Goal: Information Seeking & Learning: Compare options

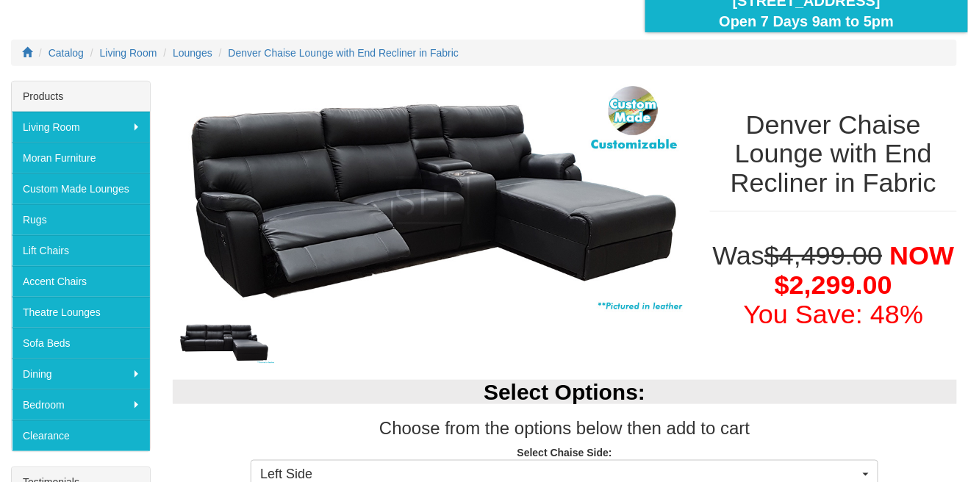
scroll to position [154, 0]
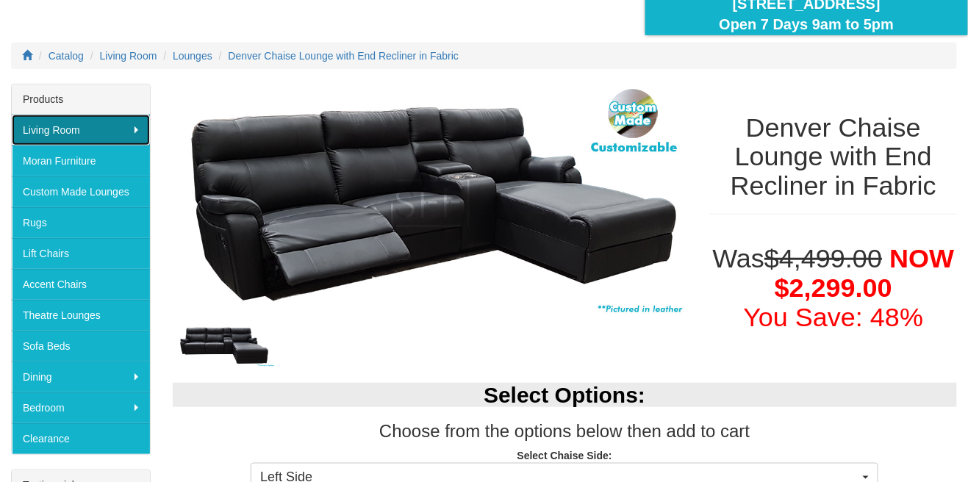
click at [49, 129] on link "Living Room" at bounding box center [81, 130] width 138 height 31
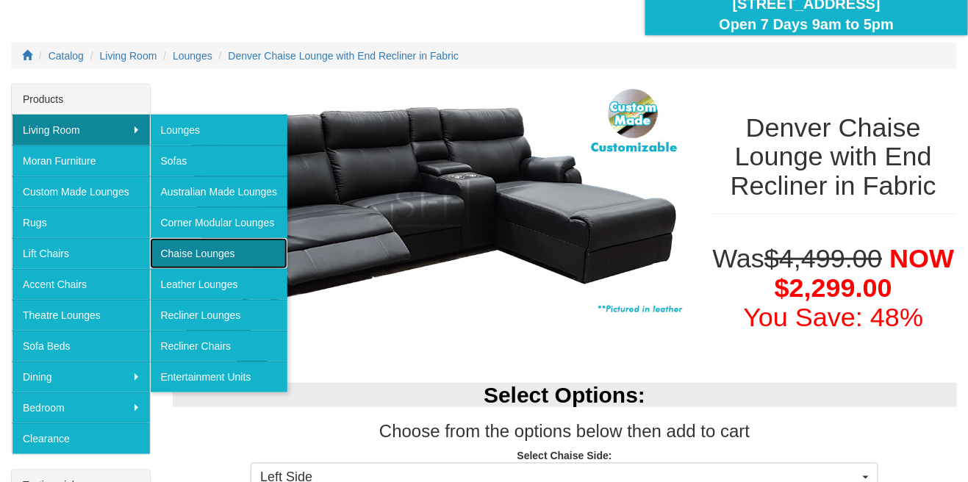
click at [187, 257] on link "Chaise Lounges" at bounding box center [219, 253] width 138 height 31
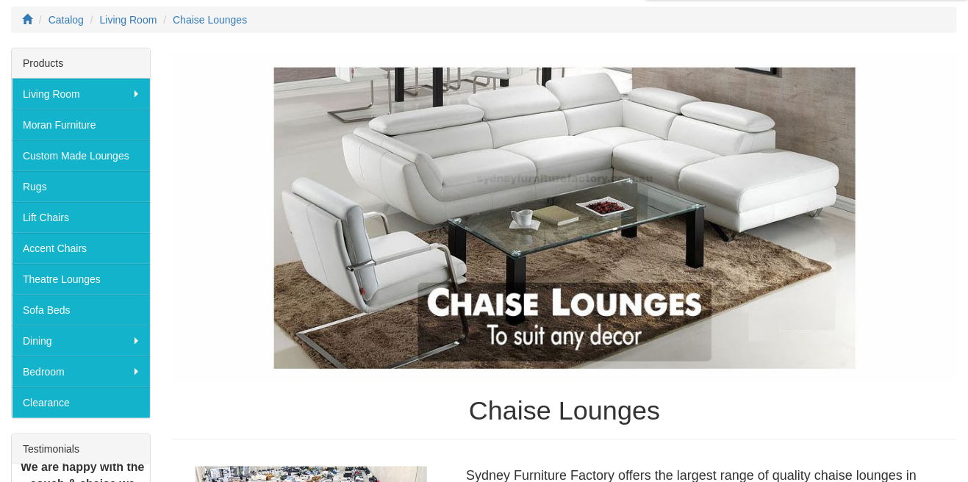
scroll to position [190, 0]
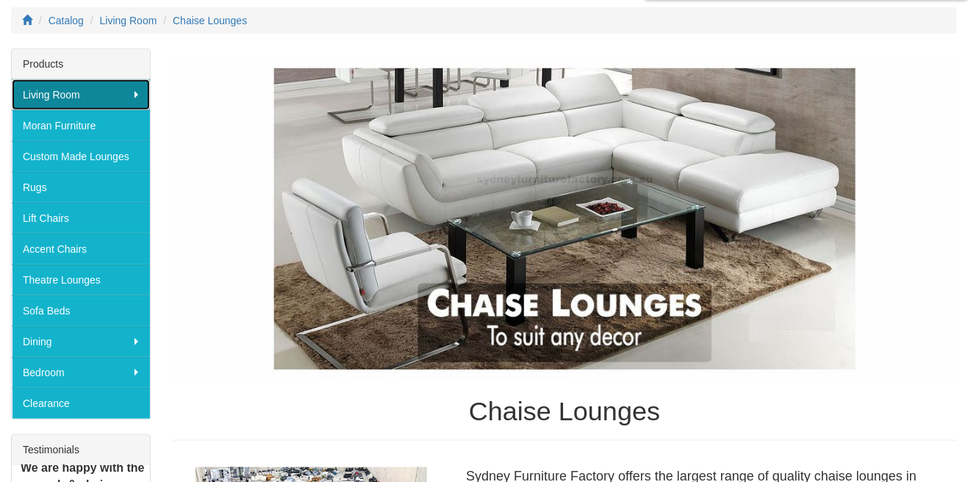
click at [57, 98] on link "Living Room" at bounding box center [81, 94] width 138 height 31
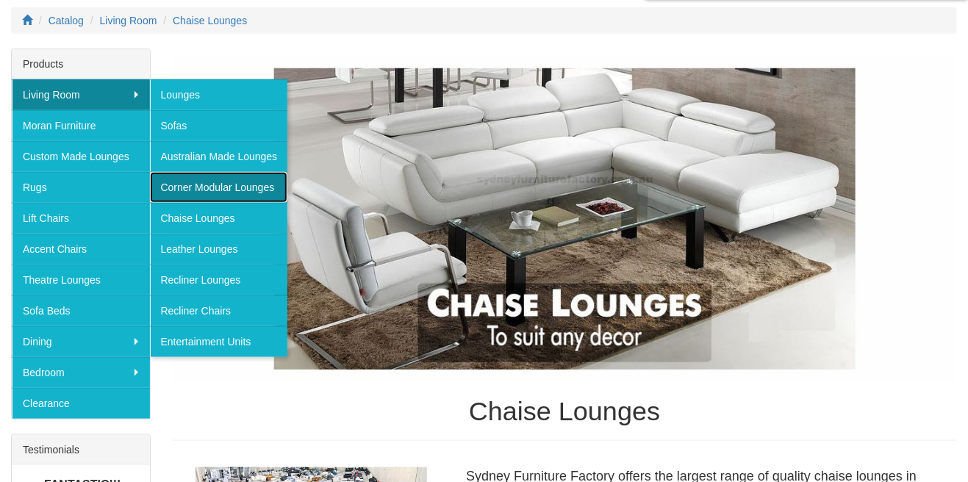
click at [199, 192] on link "Corner Modular Lounges" at bounding box center [219, 187] width 138 height 31
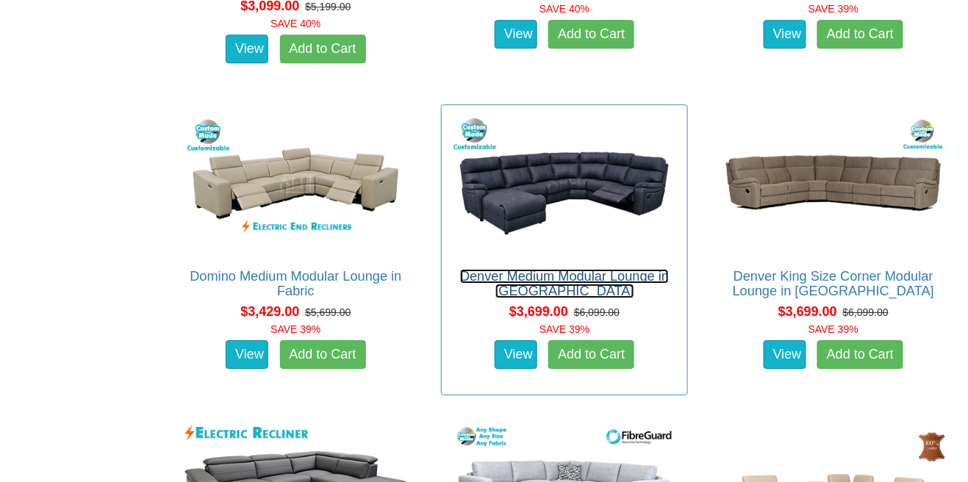
click at [518, 279] on link "Denver Medium Modular Lounge in Fabric" at bounding box center [564, 283] width 209 height 29
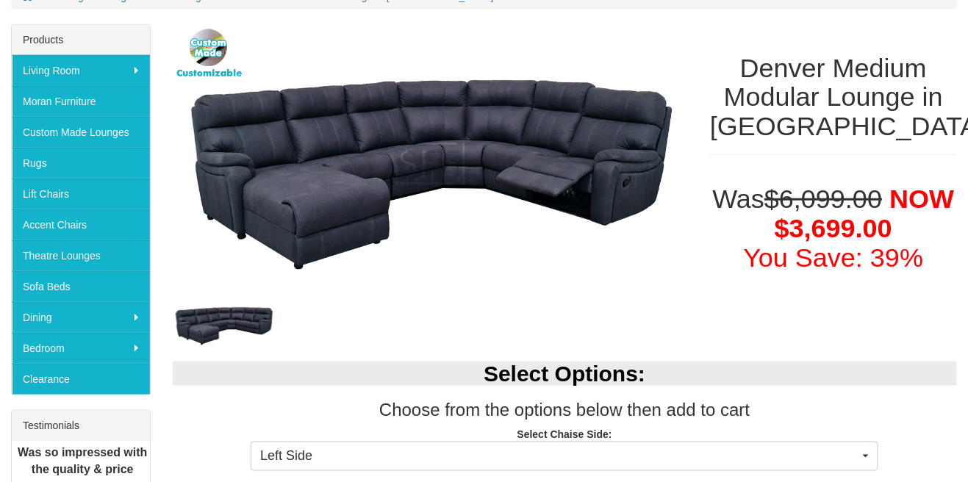
scroll to position [212, 0]
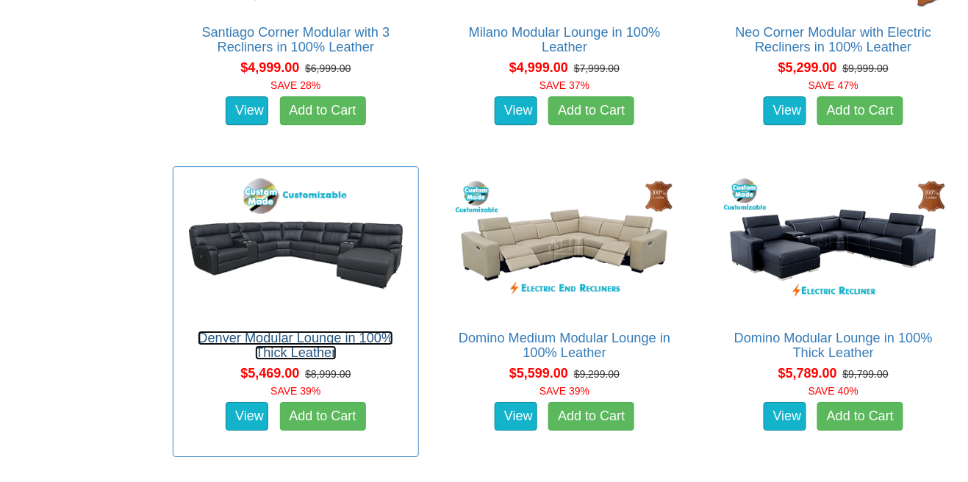
click at [225, 331] on link "Denver Modular Lounge in 100% Thick Leather" at bounding box center [296, 345] width 196 height 29
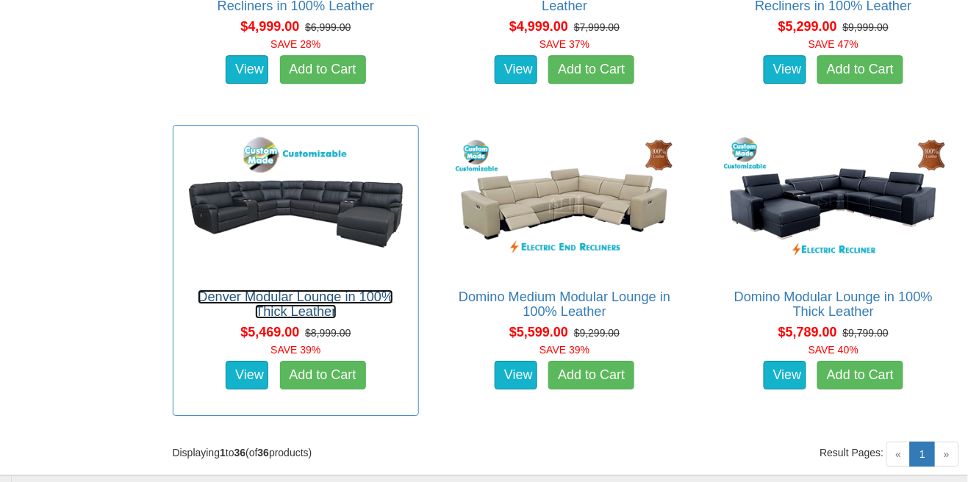
scroll to position [4150, 0]
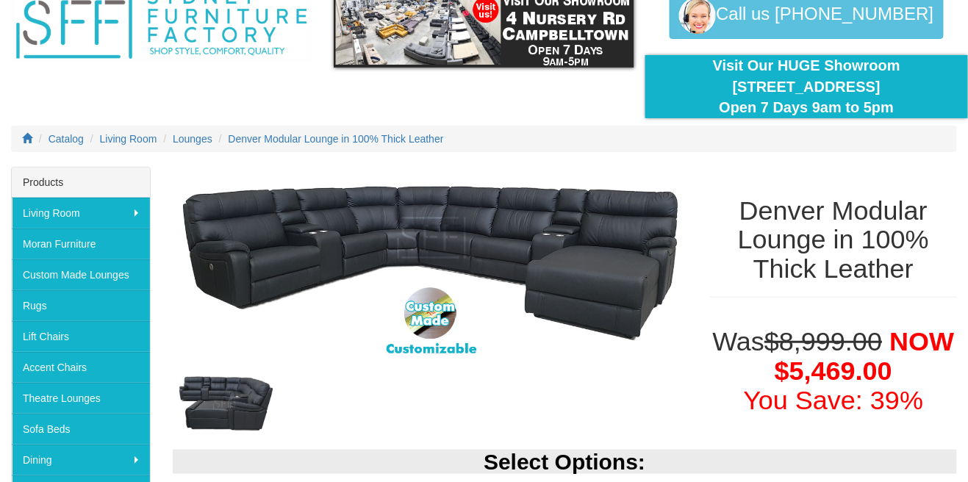
scroll to position [77, 0]
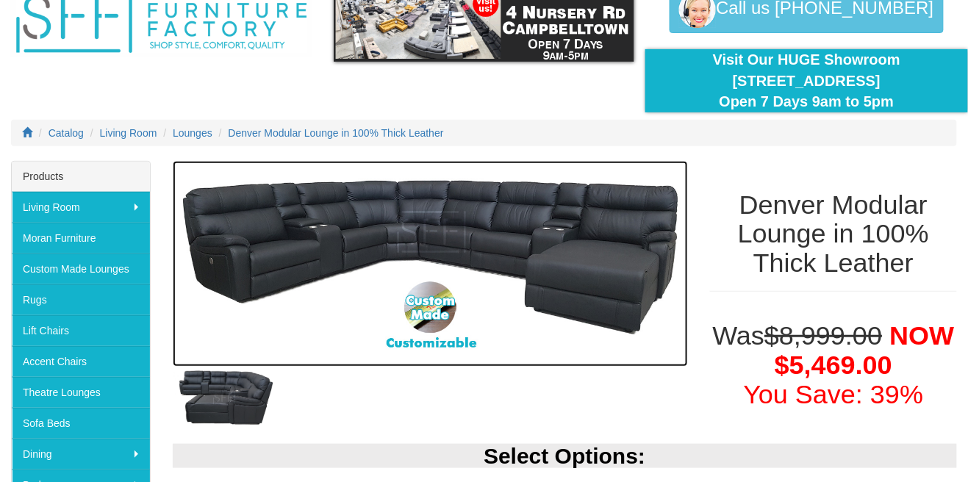
click at [302, 228] on img at bounding box center [431, 264] width 516 height 207
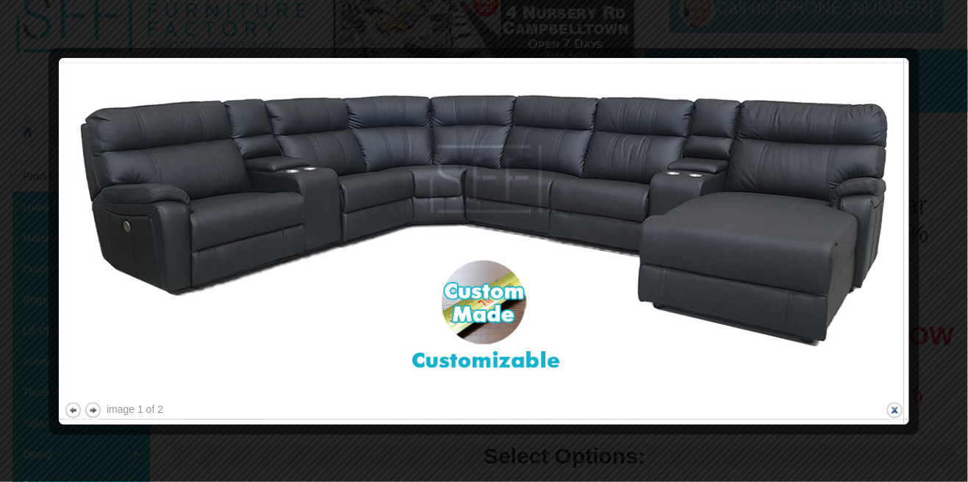
click at [899, 410] on button "close" at bounding box center [895, 410] width 18 height 18
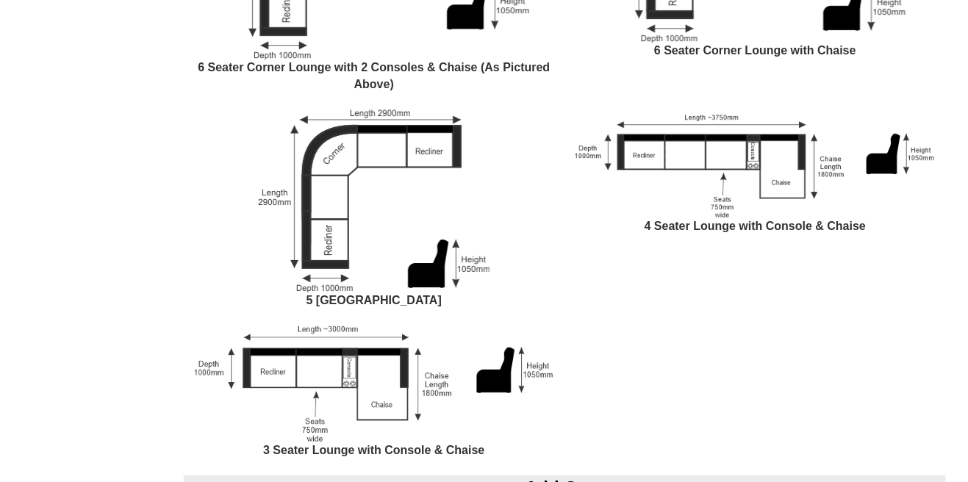
click at [921, 417] on div "Popular Configurations: Each recliner, seat, console and chaise are a separate …" at bounding box center [565, 121] width 785 height 709
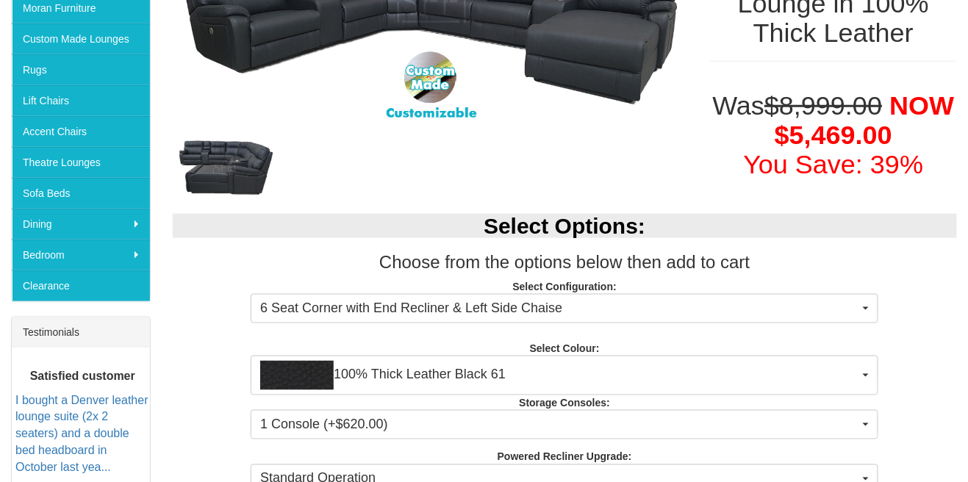
scroll to position [307, 0]
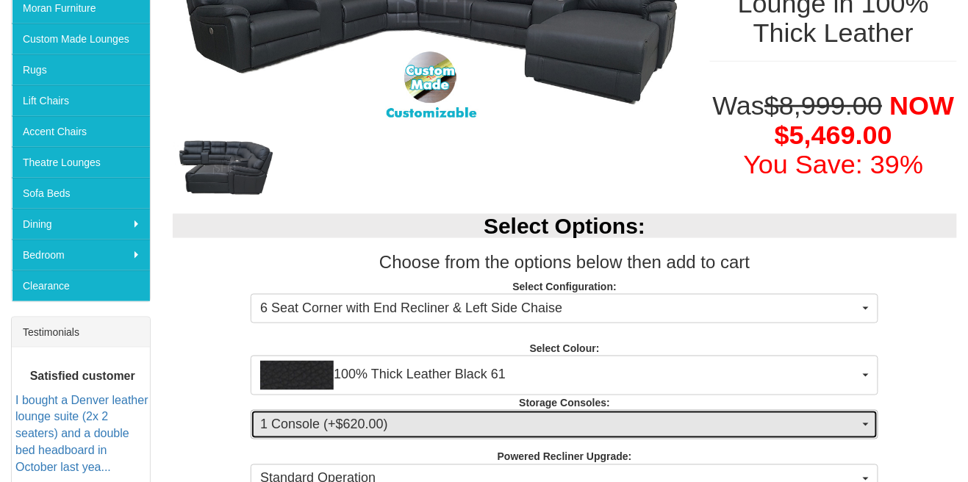
click at [872, 421] on button "1 Console (+$620.00)" at bounding box center [565, 424] width 628 height 29
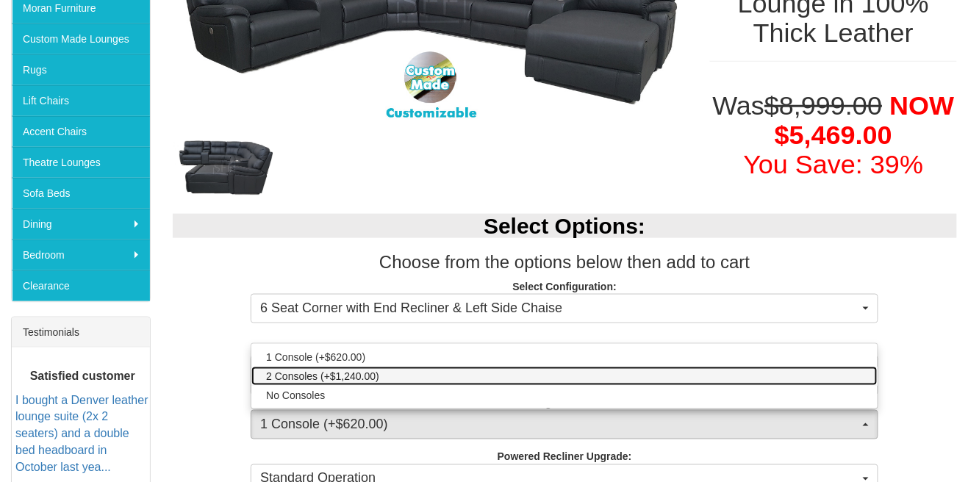
click at [859, 380] on link "2 Consoles (+$1,240.00)" at bounding box center [564, 376] width 626 height 19
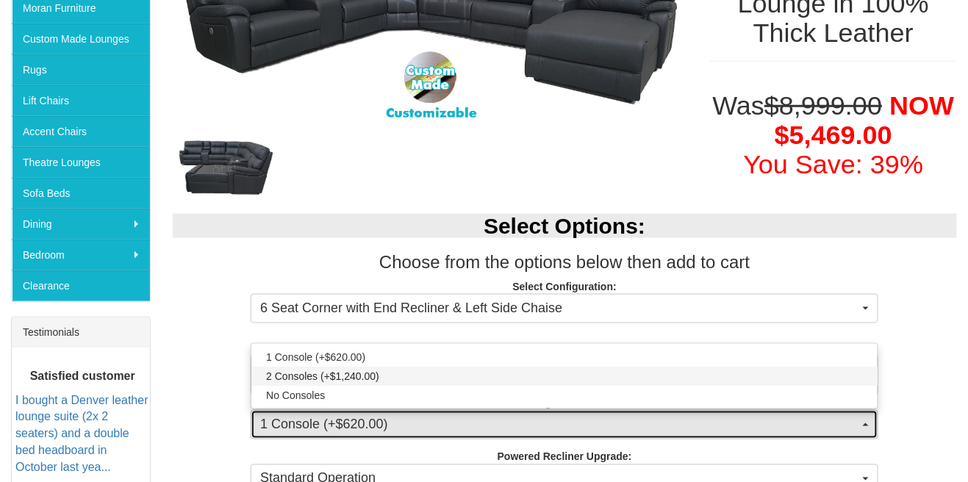
select select "1476"
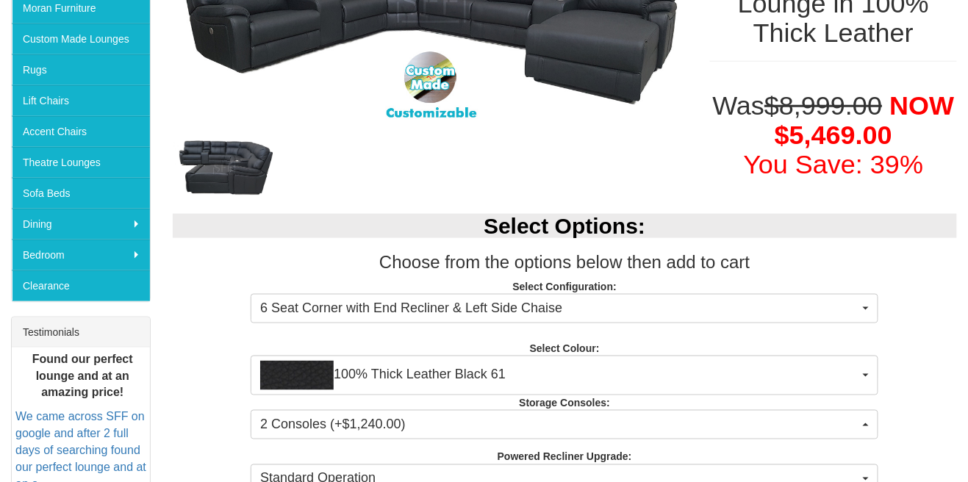
click at [940, 371] on div "Select Options: Choose from the options below then add to cart Select Configura…" at bounding box center [565, 351] width 807 height 305
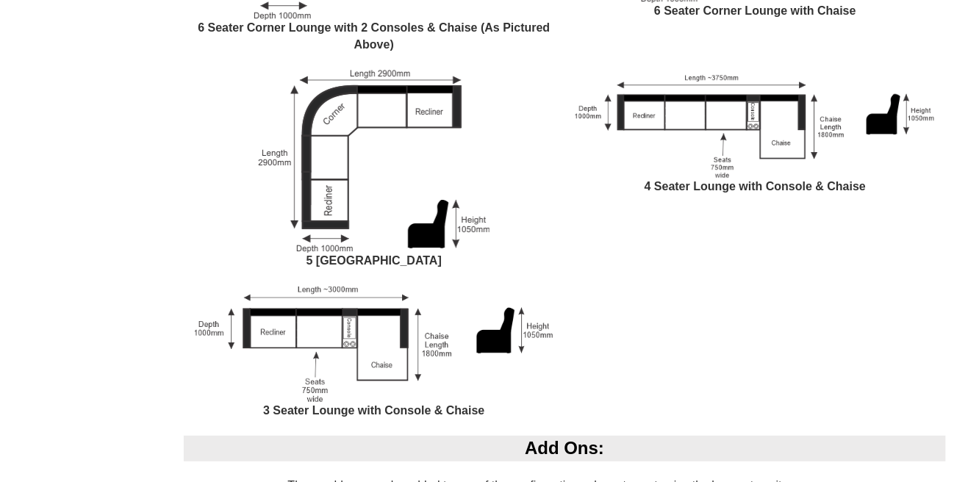
scroll to position [1358, 0]
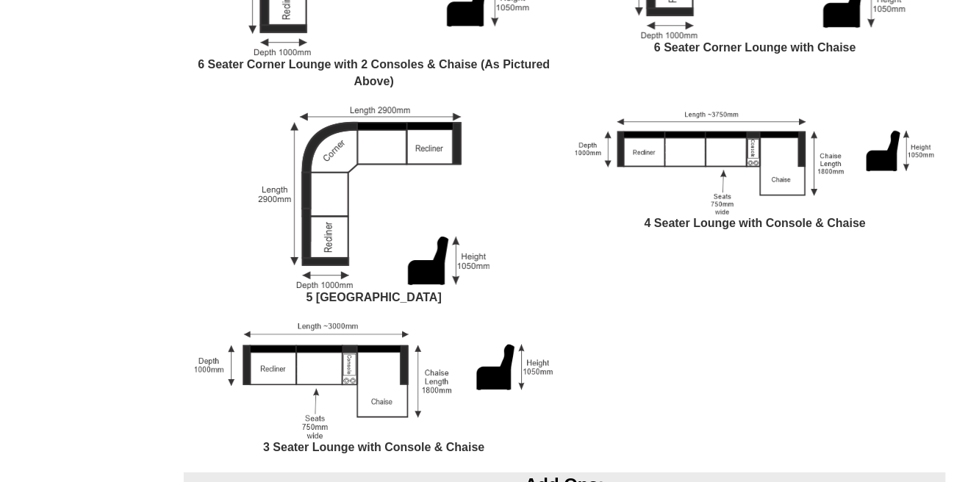
click at [926, 351] on div "Popular Configurations: Each recliner, seat, console and chaise are a separate …" at bounding box center [565, 118] width 785 height 709
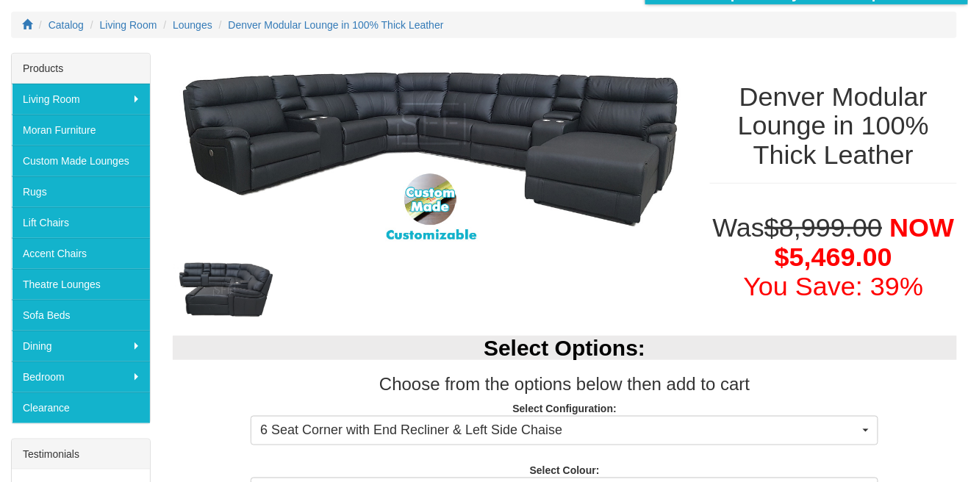
scroll to position [0, 0]
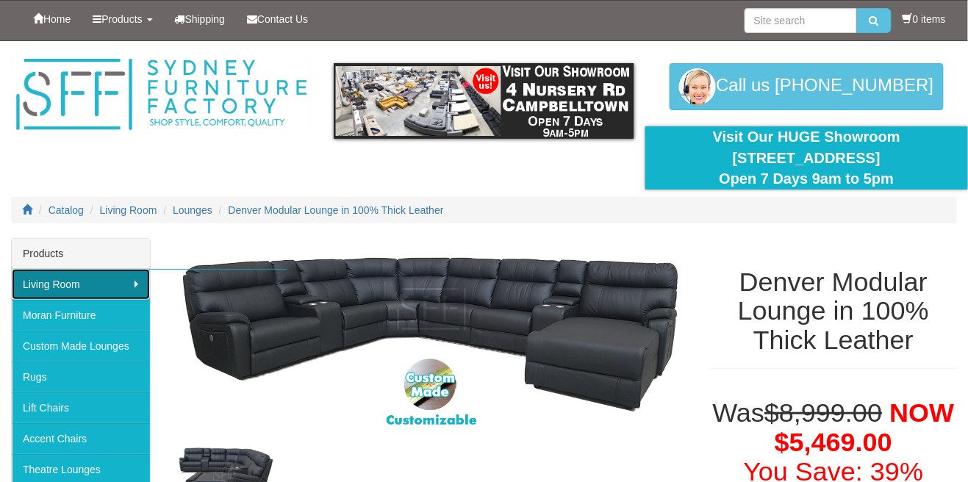
click at [38, 282] on link "Living Room" at bounding box center [81, 284] width 138 height 31
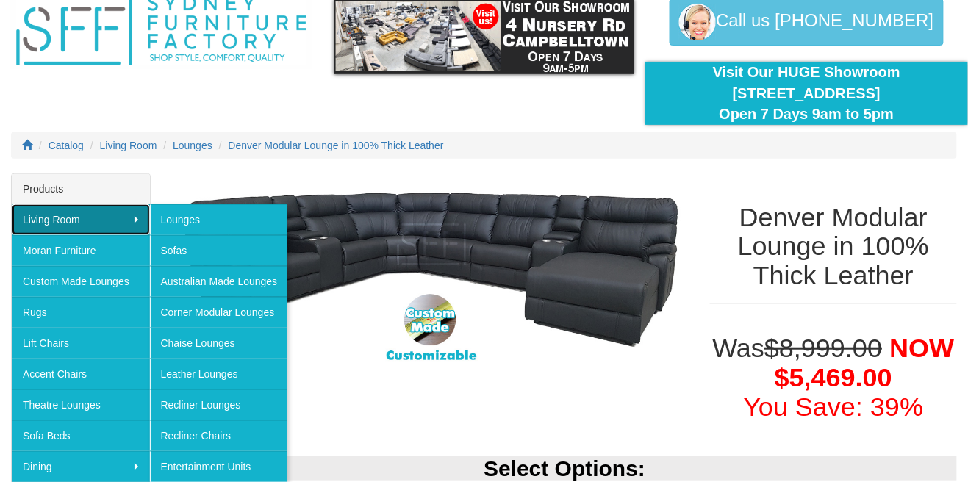
scroll to position [72, 0]
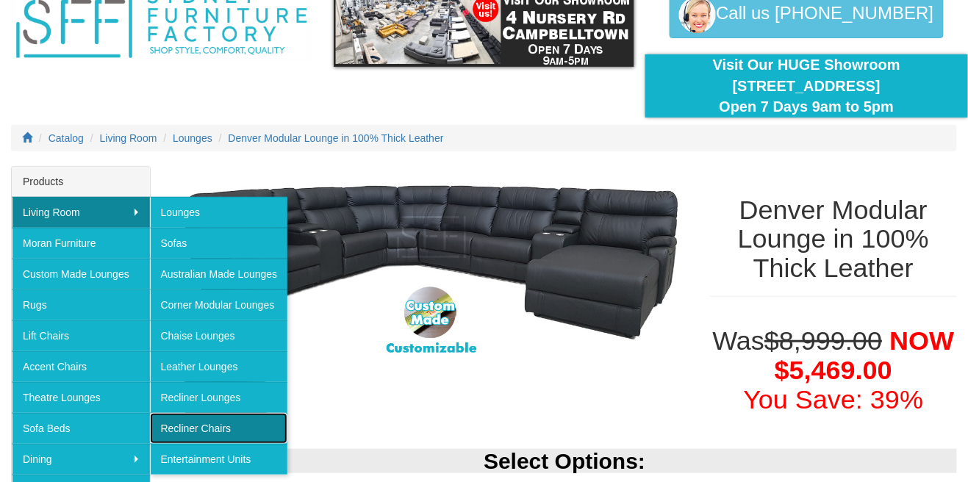
click at [185, 426] on link "Recliner Chairs" at bounding box center [219, 428] width 138 height 31
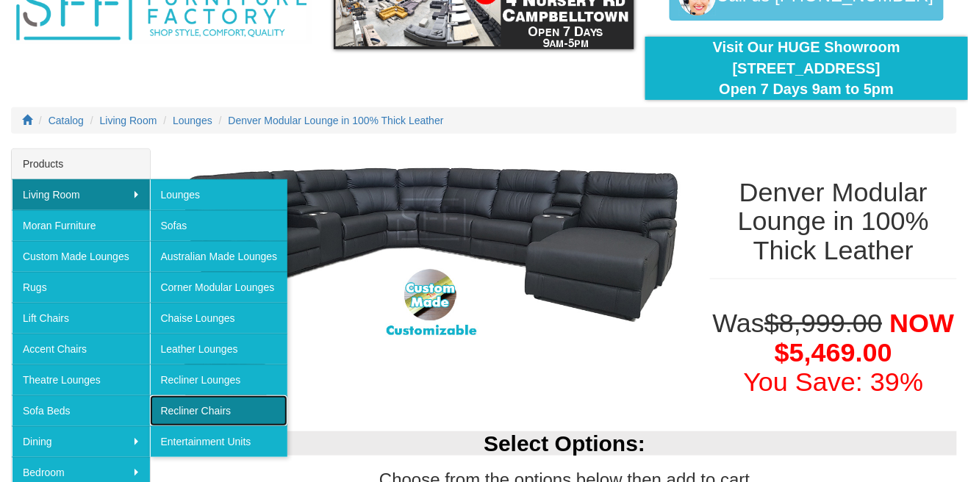
scroll to position [131, 0]
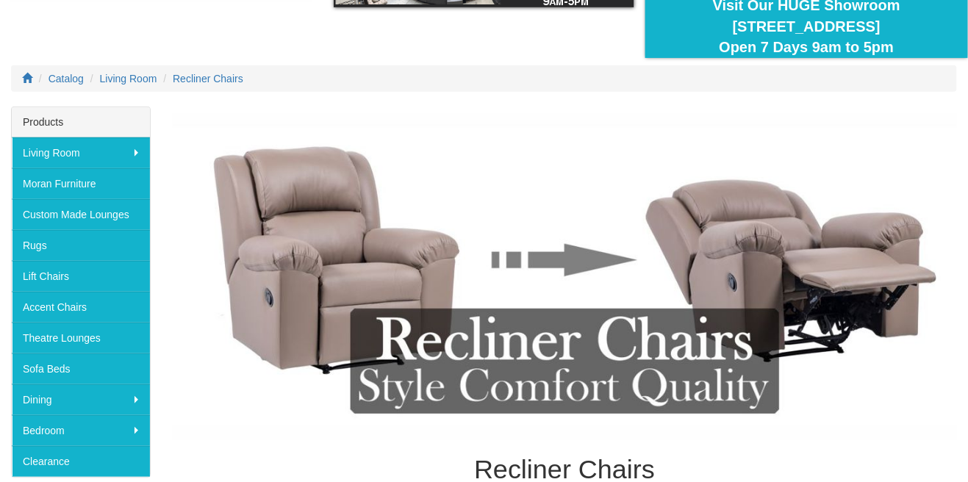
scroll to position [129, 0]
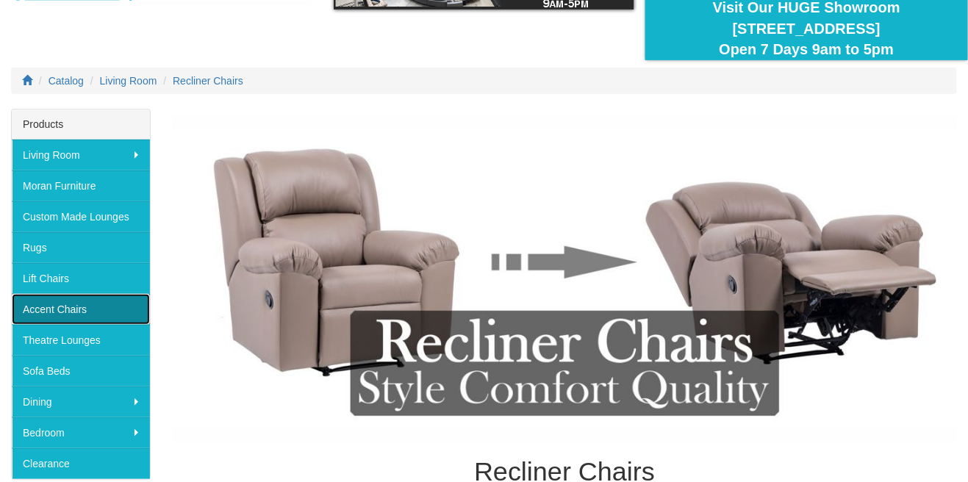
click at [43, 309] on link "Accent Chairs" at bounding box center [81, 309] width 138 height 31
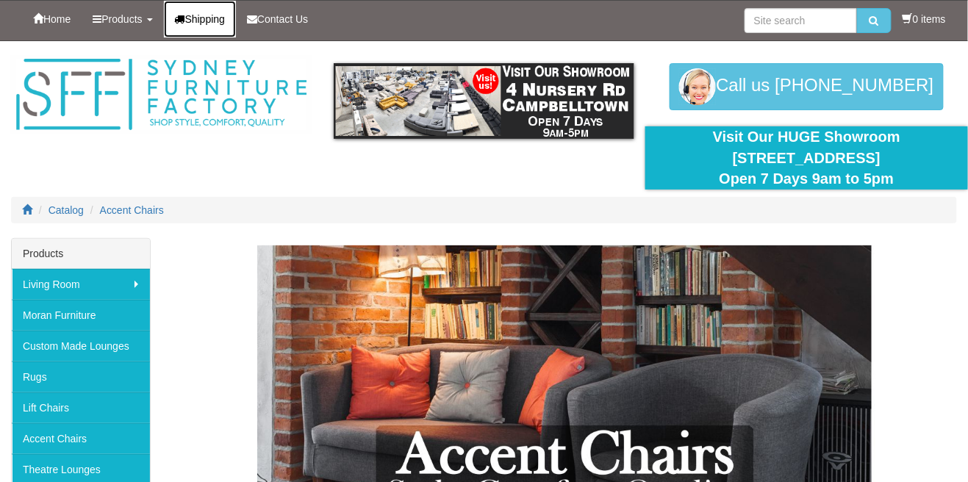
click at [211, 24] on link "Shipping" at bounding box center [200, 19] width 73 height 37
